Goal: Transaction & Acquisition: Purchase product/service

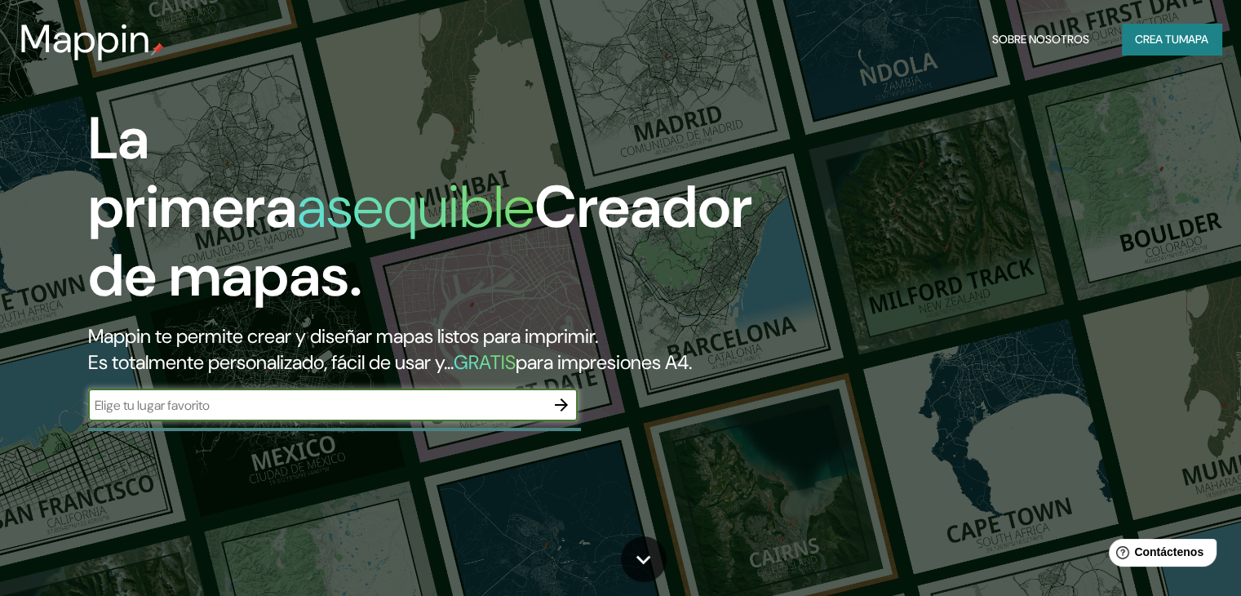
click at [392, 414] on input "text" at bounding box center [316, 405] width 457 height 19
type input "[GEOGRAPHIC_DATA]"
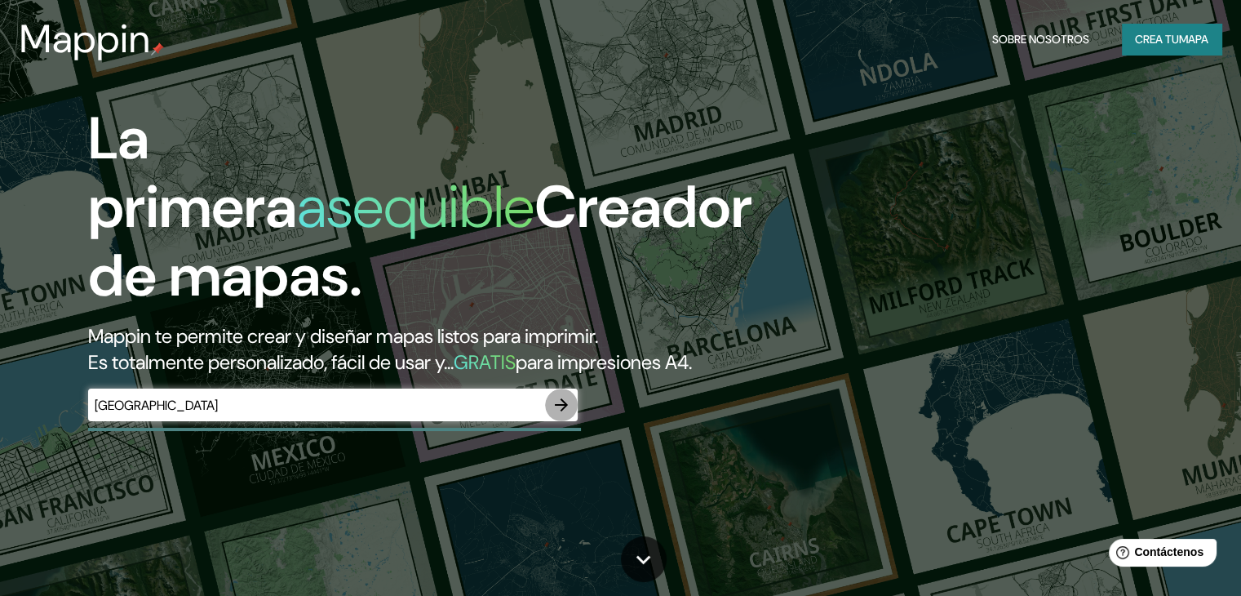
click at [561, 414] on icon "button" at bounding box center [562, 405] width 20 height 20
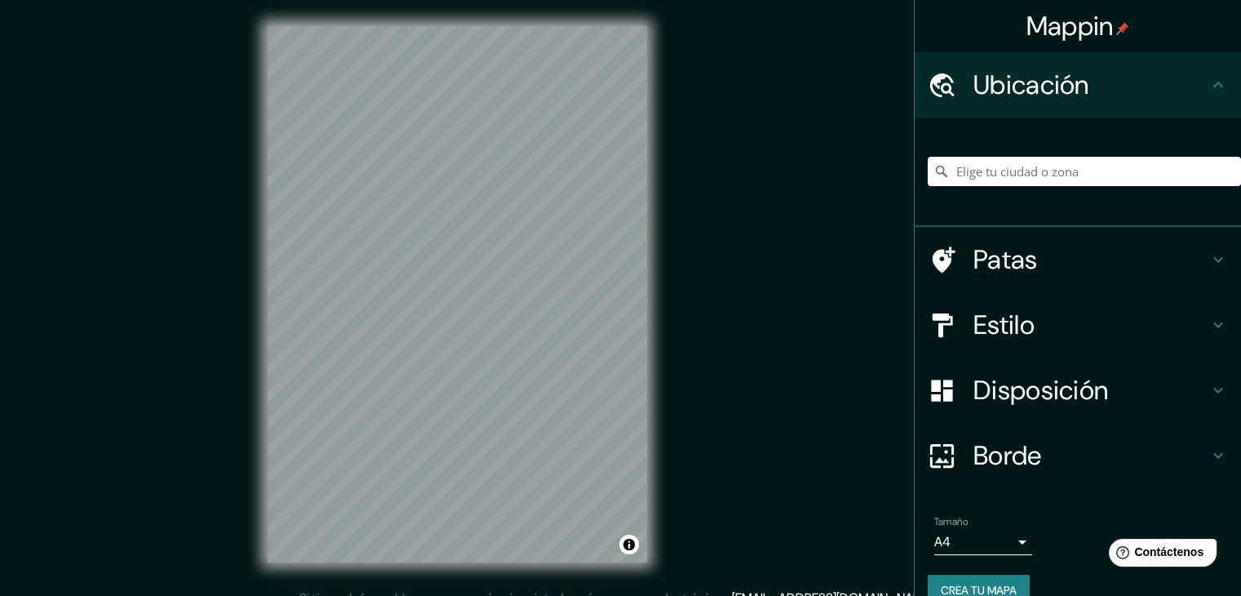
click at [1010, 543] on body "Mappin Ubicación Patas Estilo Disposición [PERSON_NAME] un [PERSON_NAME]. Conse…" at bounding box center [620, 298] width 1241 height 596
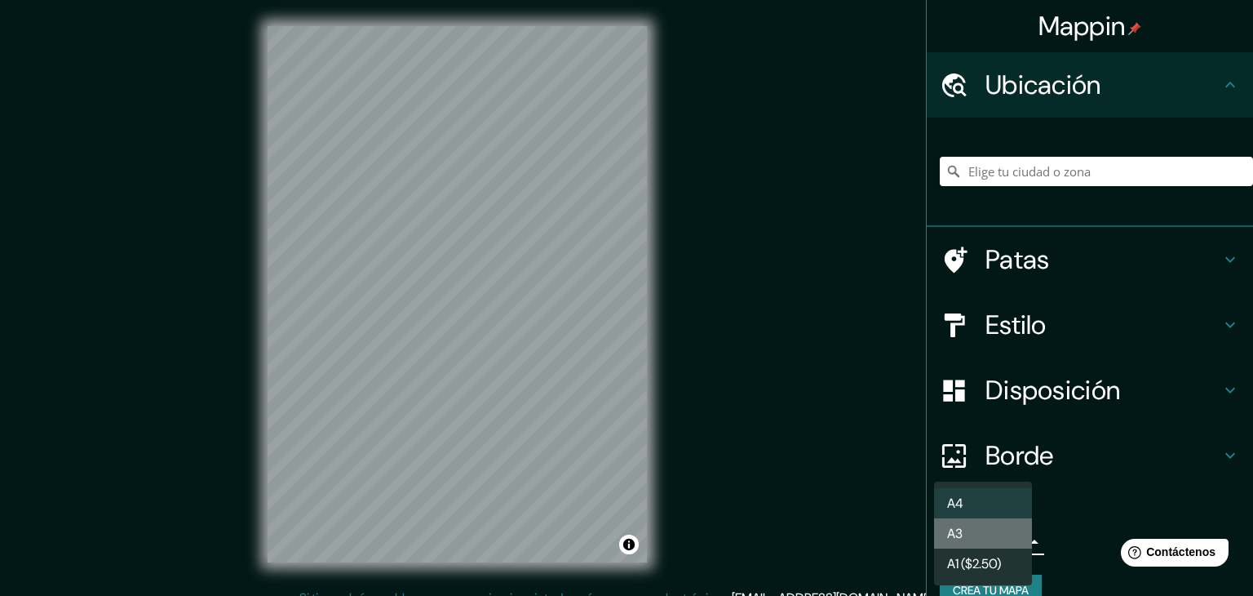
click at [979, 539] on li "A3" at bounding box center [983, 533] width 98 height 30
type input "a4"
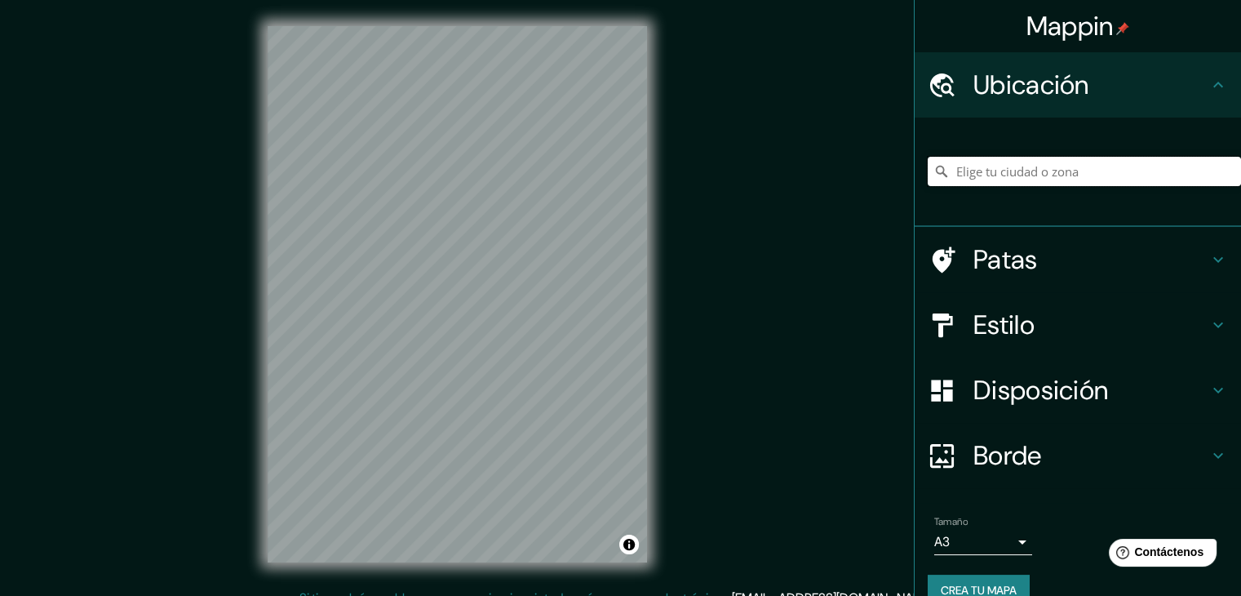
click at [1030, 174] on input "Elige tu ciudad o zona" at bounding box center [1084, 171] width 313 height 29
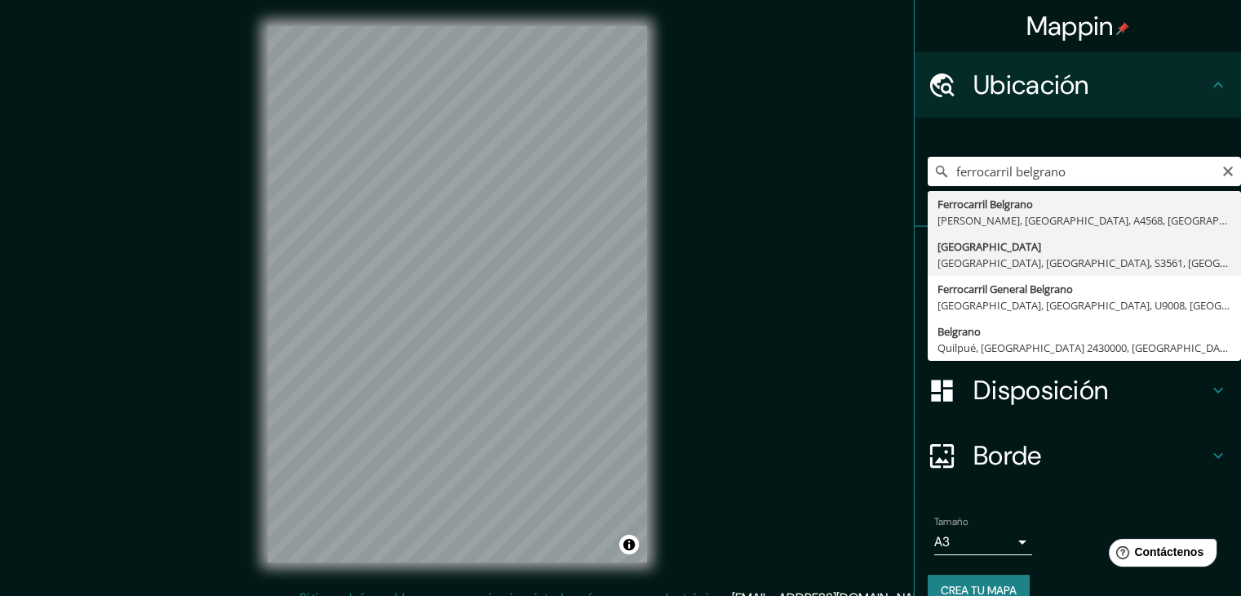
type input "[GEOGRAPHIC_DATA], [GEOGRAPHIC_DATA], [GEOGRAPHIC_DATA], S3561, [GEOGRAPHIC_DAT…"
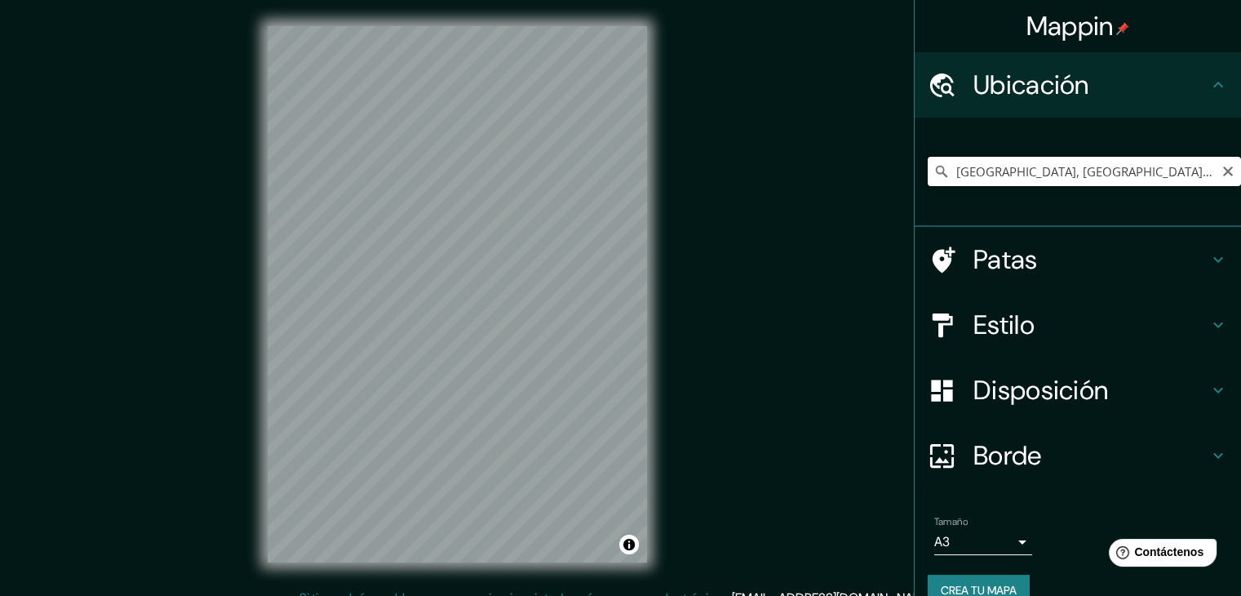
click at [1060, 172] on input "[GEOGRAPHIC_DATA], [GEOGRAPHIC_DATA], [GEOGRAPHIC_DATA], S3561, [GEOGRAPHIC_DAT…" at bounding box center [1084, 171] width 313 height 29
click at [1178, 167] on input "[GEOGRAPHIC_DATA], [GEOGRAPHIC_DATA], [GEOGRAPHIC_DATA], S3561, [GEOGRAPHIC_DAT…" at bounding box center [1084, 171] width 313 height 29
click at [1221, 171] on input "[GEOGRAPHIC_DATA], [GEOGRAPHIC_DATA], [GEOGRAPHIC_DATA], S3561, [GEOGRAPHIC_DAT…" at bounding box center [1084, 171] width 313 height 29
click at [1223, 167] on icon "Claro" at bounding box center [1228, 171] width 10 height 10
click at [1090, 170] on input "Elige tu ciudad o zona" at bounding box center [1084, 171] width 313 height 29
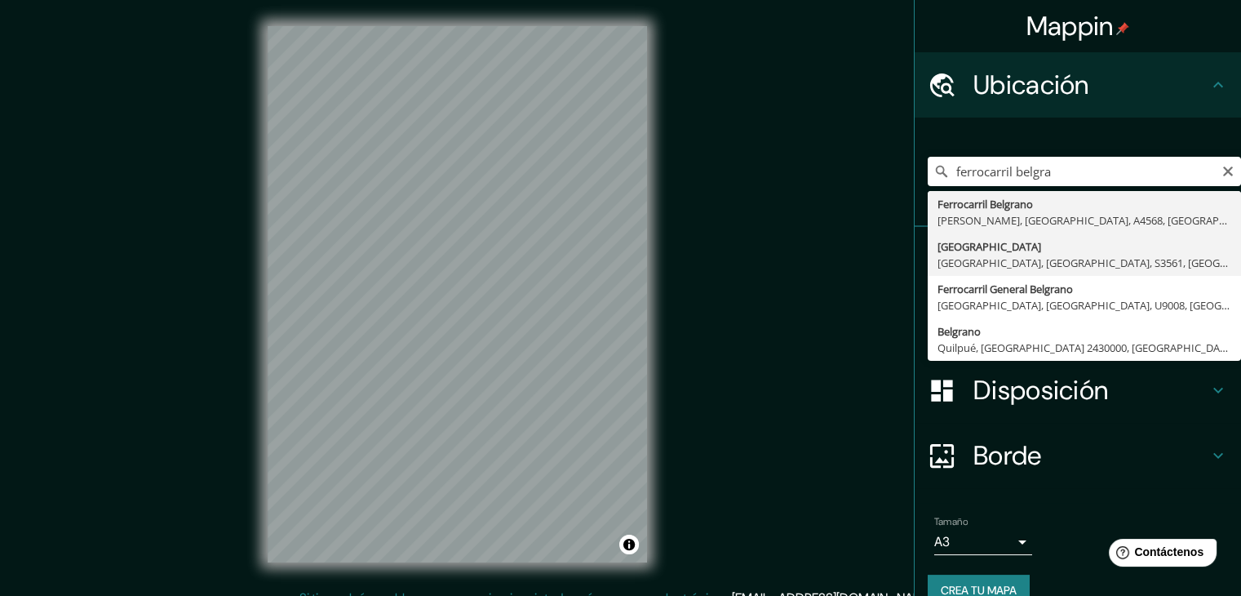
type input "[GEOGRAPHIC_DATA], [GEOGRAPHIC_DATA], [GEOGRAPHIC_DATA], S3561, [GEOGRAPHIC_DAT…"
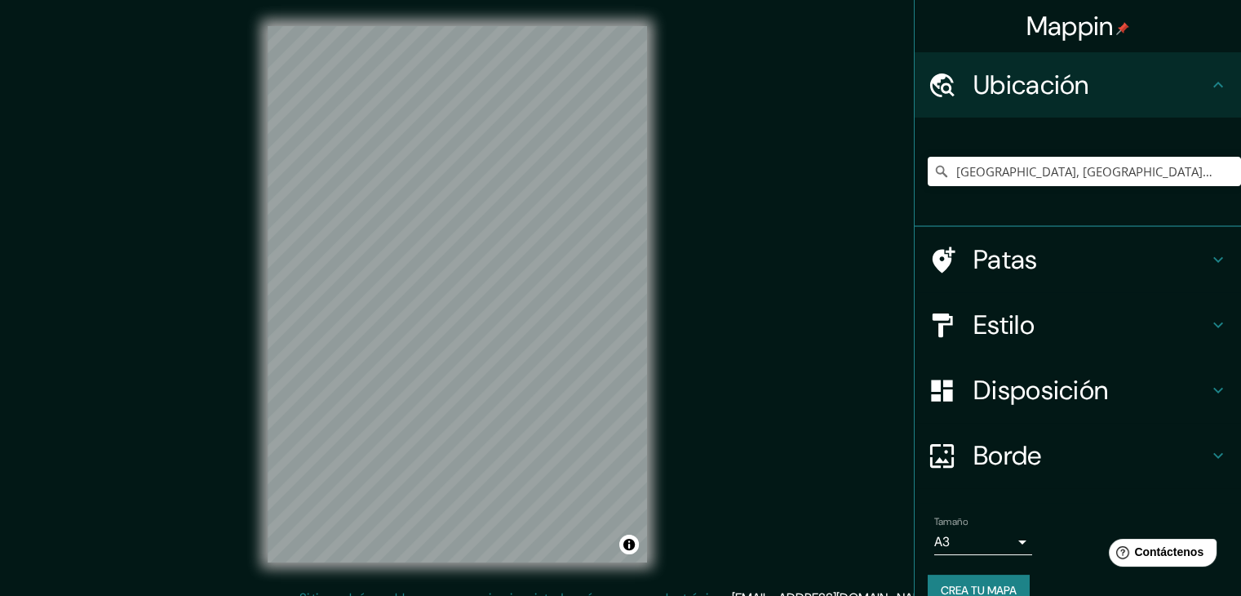
click at [1166, 318] on h4 "Estilo" at bounding box center [1090, 324] width 235 height 33
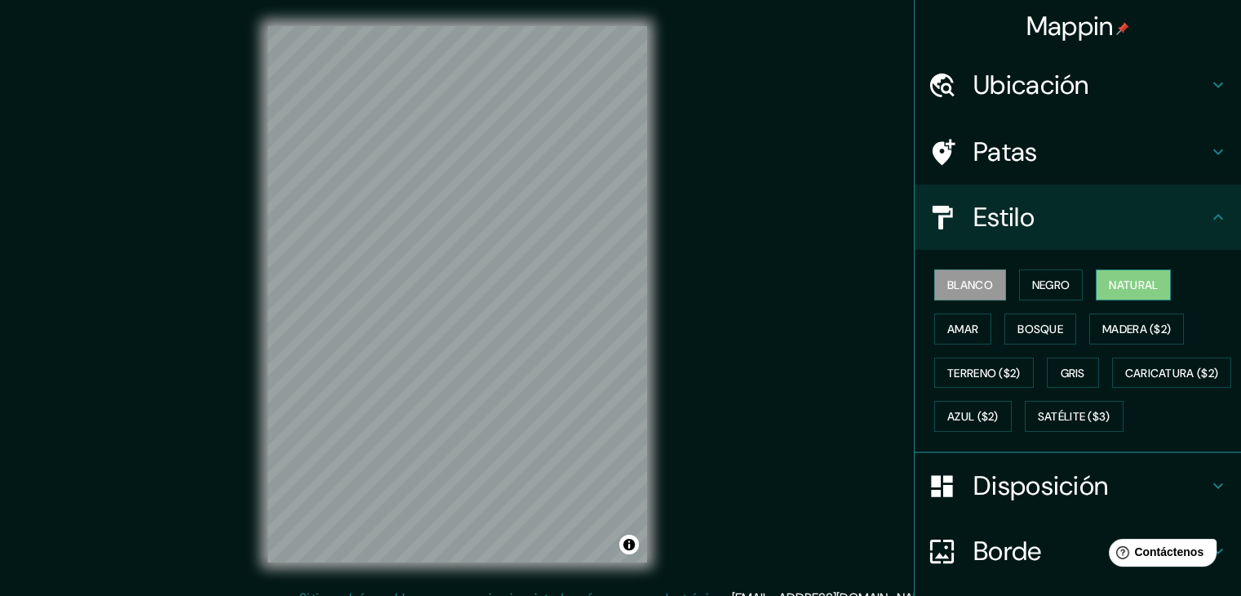
click at [1109, 287] on font "Natural" at bounding box center [1133, 284] width 49 height 15
click at [1056, 286] on font "Negro" at bounding box center [1051, 284] width 38 height 15
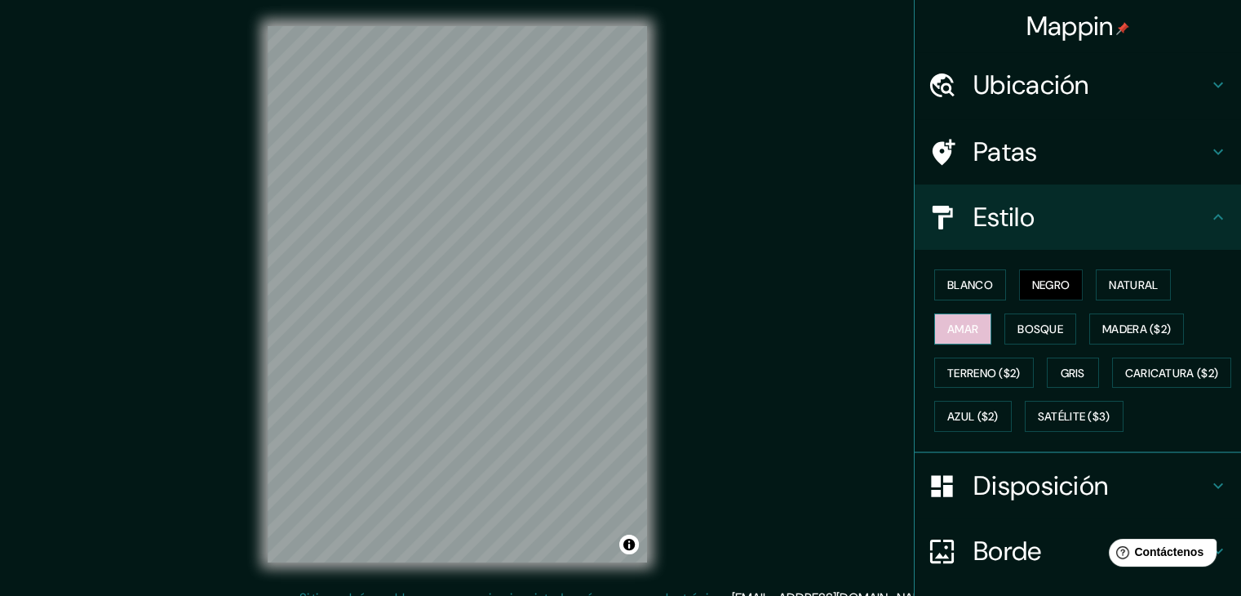
click at [966, 323] on font "Amar" at bounding box center [962, 328] width 31 height 15
click at [1051, 326] on font "Bosque" at bounding box center [1040, 328] width 46 height 15
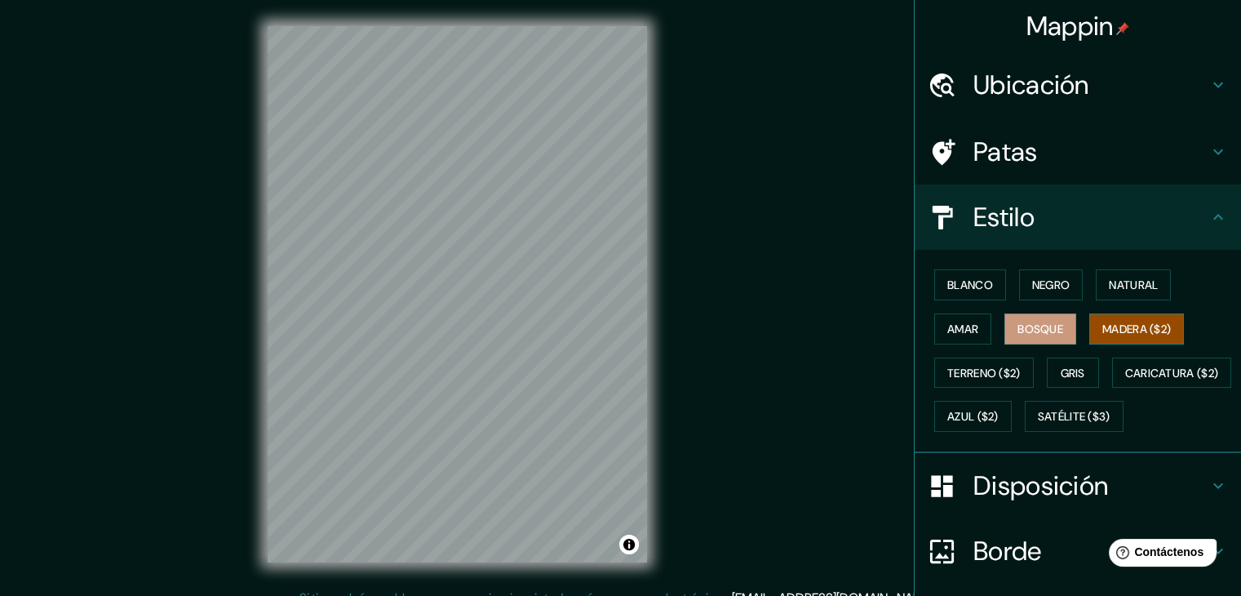
click at [1109, 322] on font "Madera ($2)" at bounding box center [1136, 328] width 69 height 15
click at [992, 375] on font "Terreno ($2)" at bounding box center [983, 373] width 73 height 15
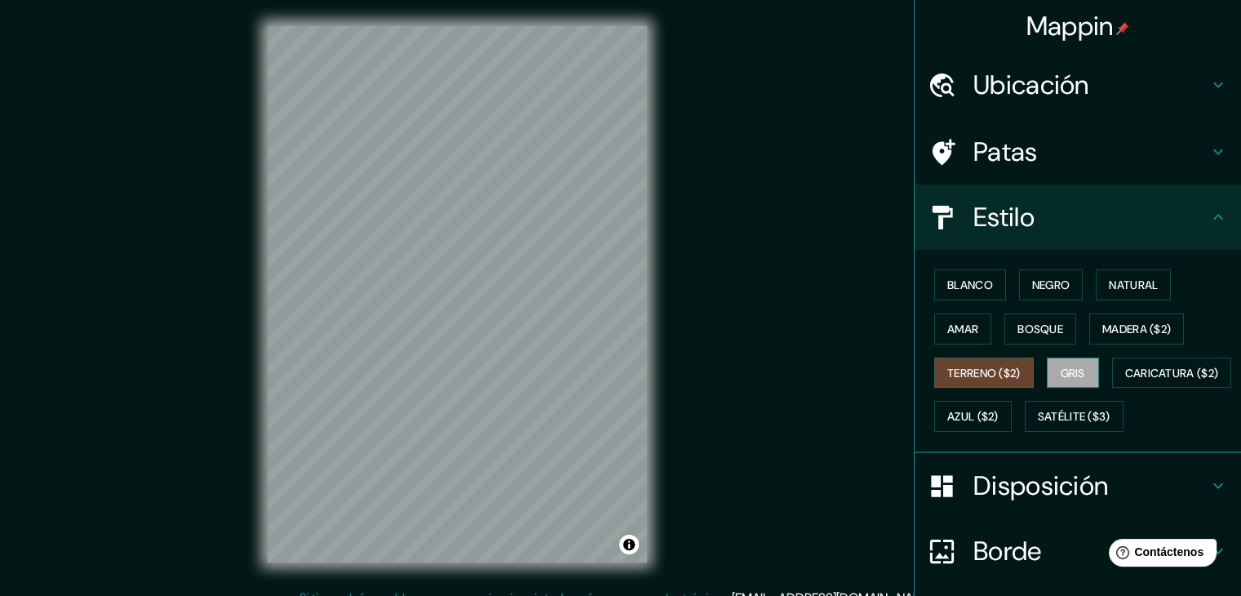
click at [1066, 373] on font "Gris" at bounding box center [1073, 373] width 24 height 15
click at [976, 287] on font "Blanco" at bounding box center [970, 284] width 46 height 15
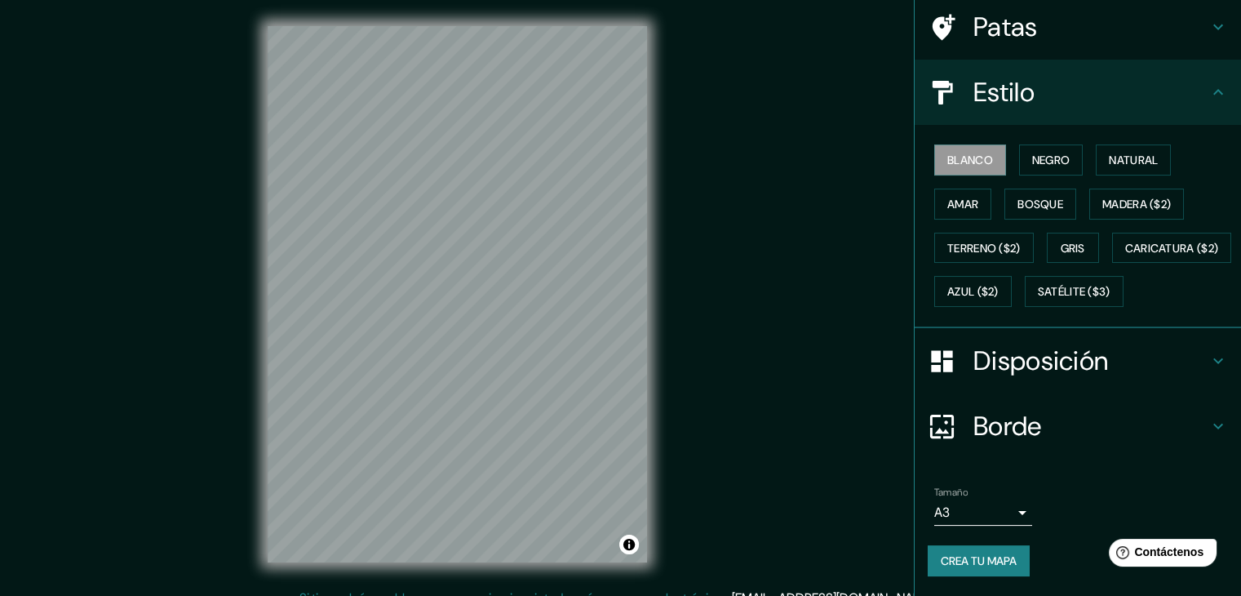
click at [1048, 430] on h4 "Borde" at bounding box center [1090, 426] width 235 height 33
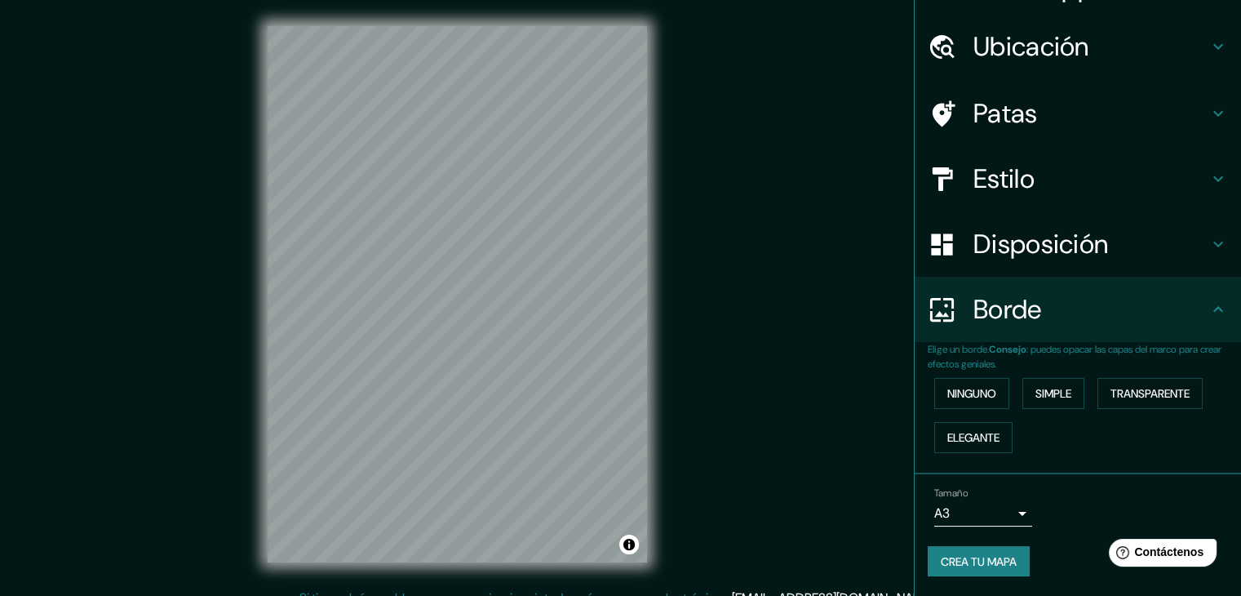
scroll to position [37, 0]
click at [1161, 246] on h4 "Disposición" at bounding box center [1090, 245] width 235 height 33
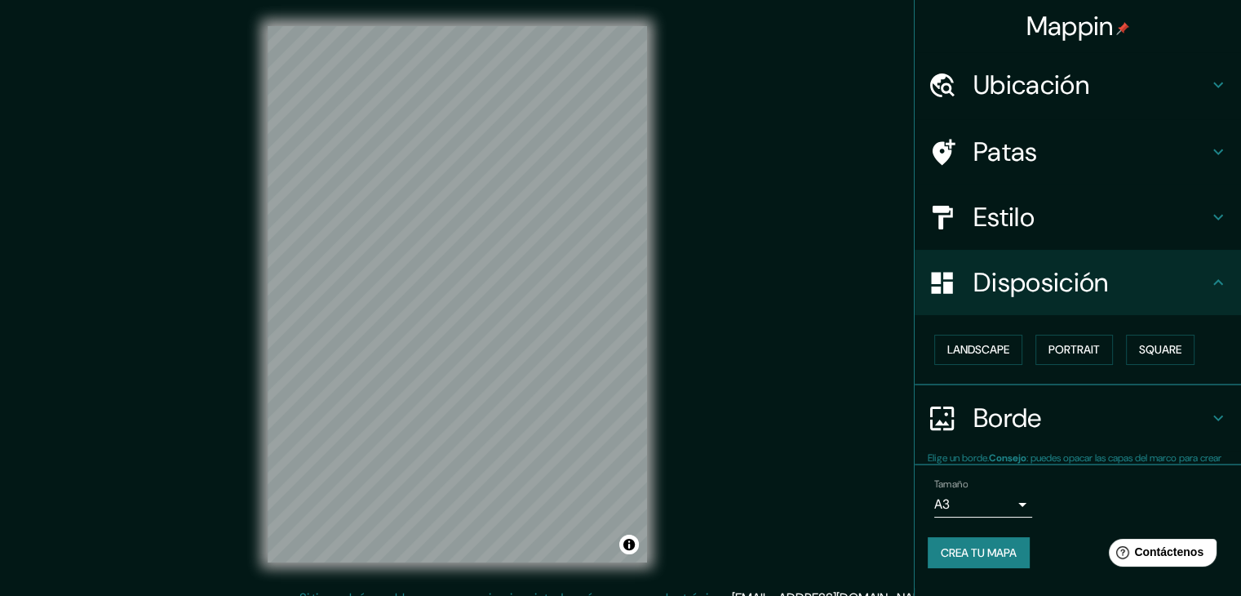
scroll to position [0, 0]
click at [970, 355] on font "Paisaje" at bounding box center [967, 350] width 41 height 15
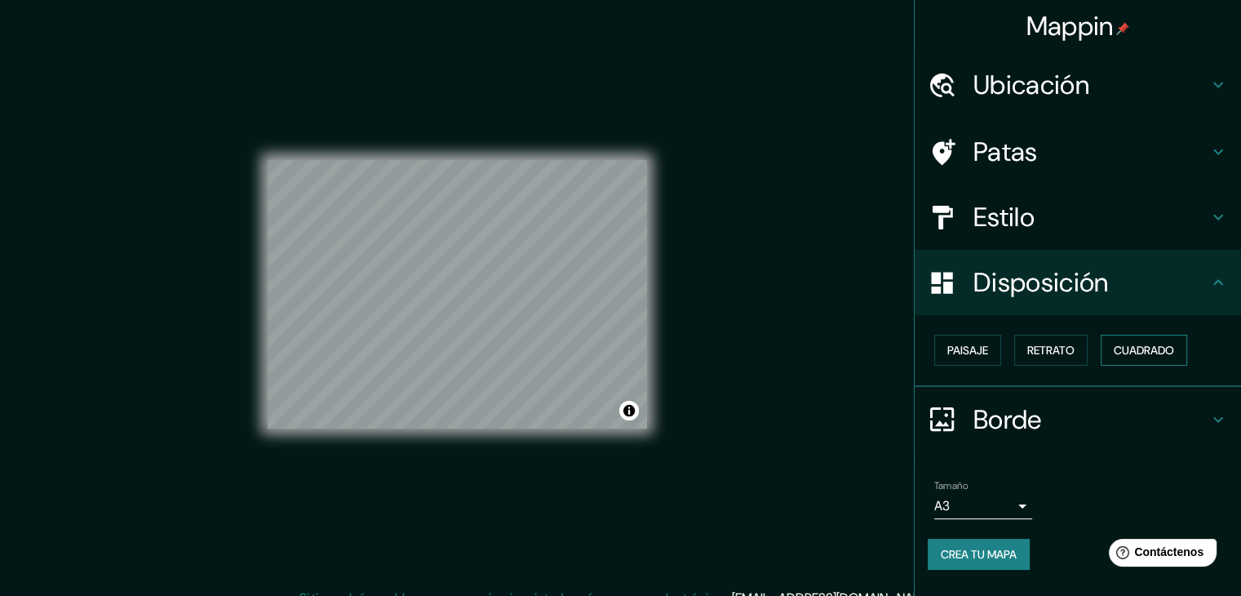
click at [1139, 350] on font "Cuadrado" at bounding box center [1144, 350] width 60 height 15
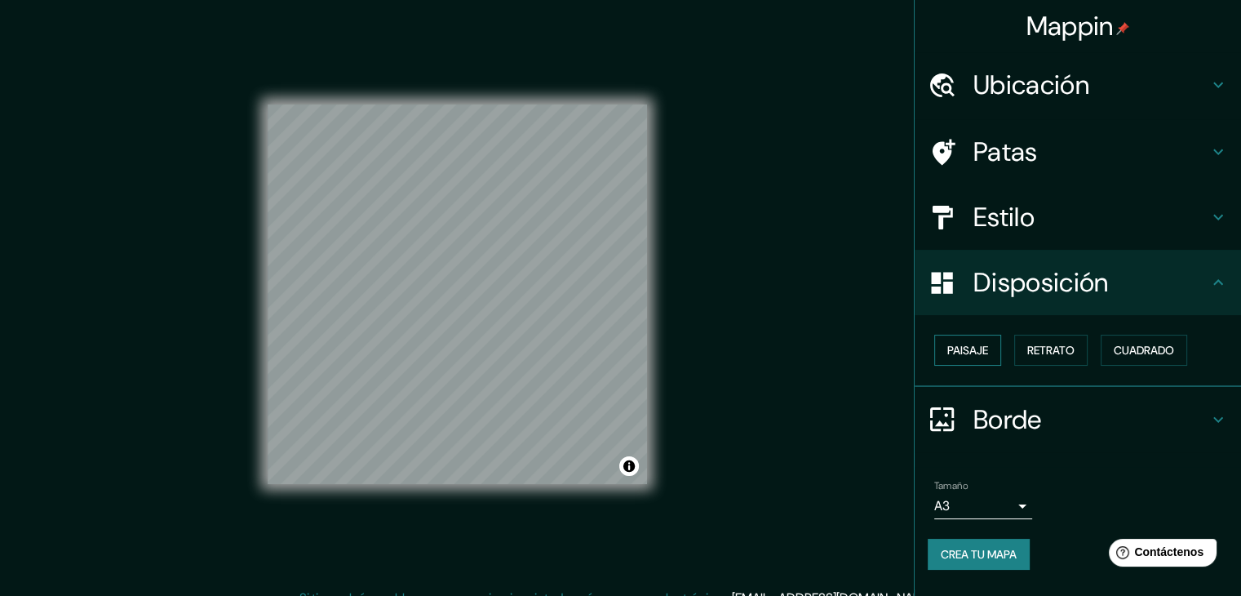
click at [992, 348] on button "Paisaje" at bounding box center [967, 350] width 67 height 31
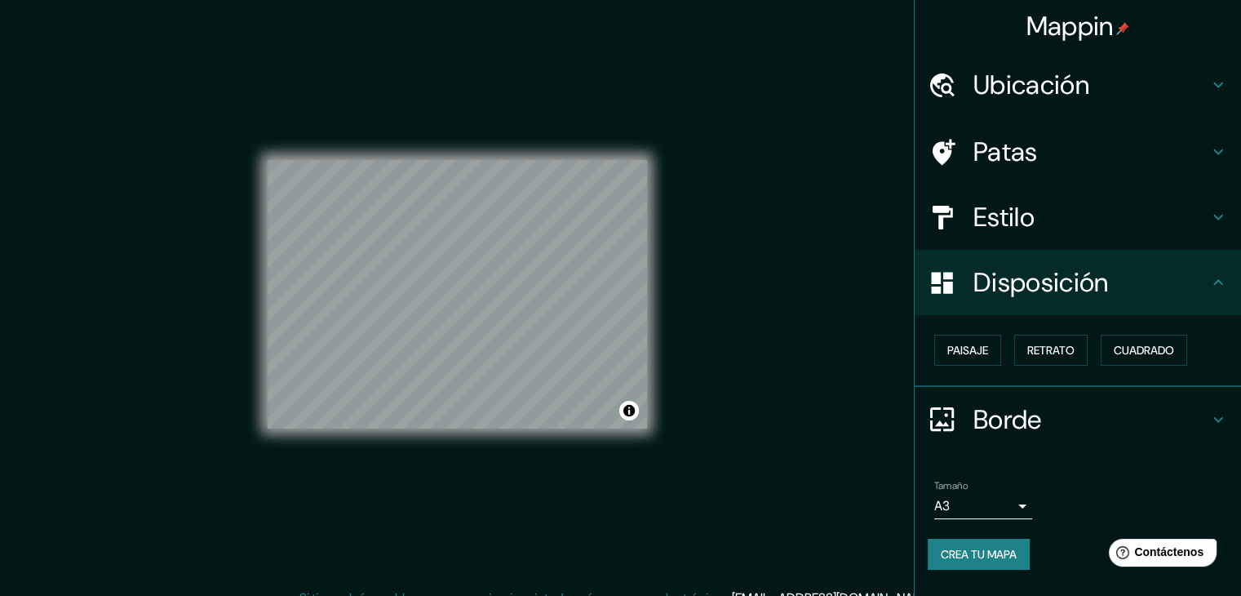
click at [1224, 207] on icon at bounding box center [1218, 217] width 20 height 20
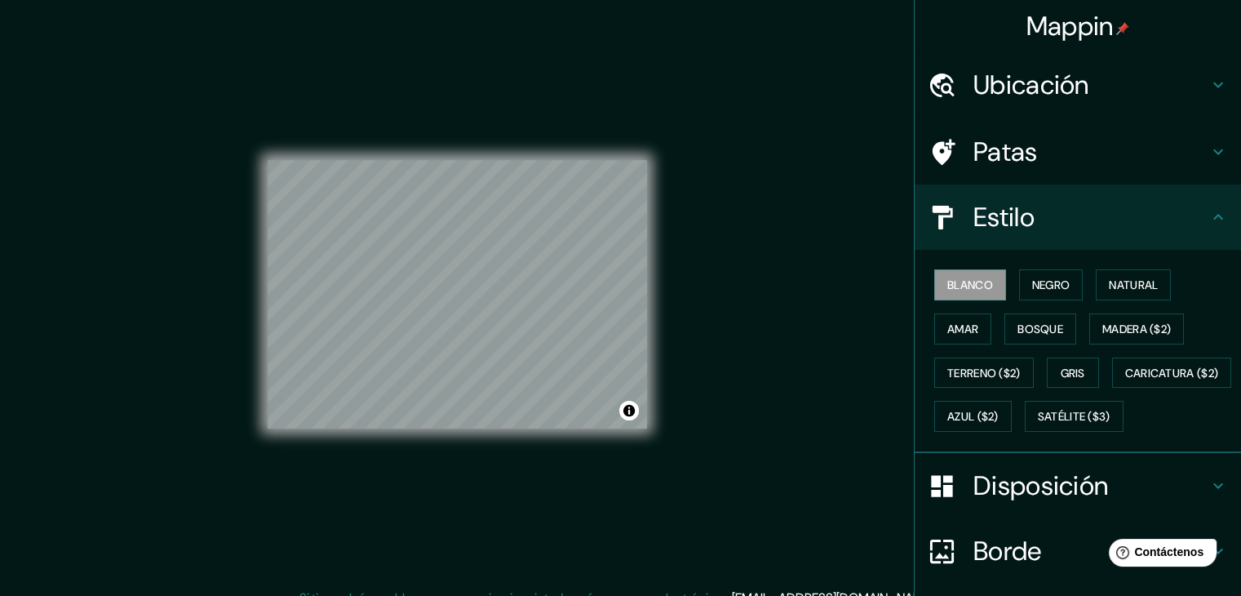
click at [1059, 150] on h4 "Patas" at bounding box center [1090, 151] width 235 height 33
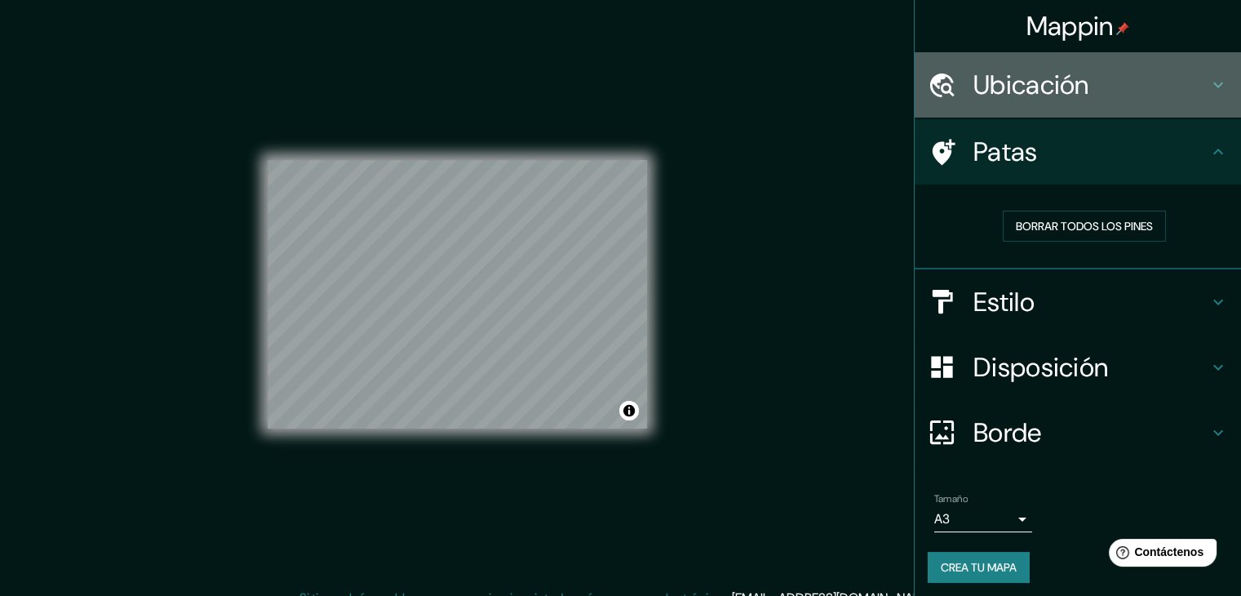
click at [1187, 86] on h4 "Ubicación" at bounding box center [1090, 85] width 235 height 33
